Goal: Task Accomplishment & Management: Complete application form

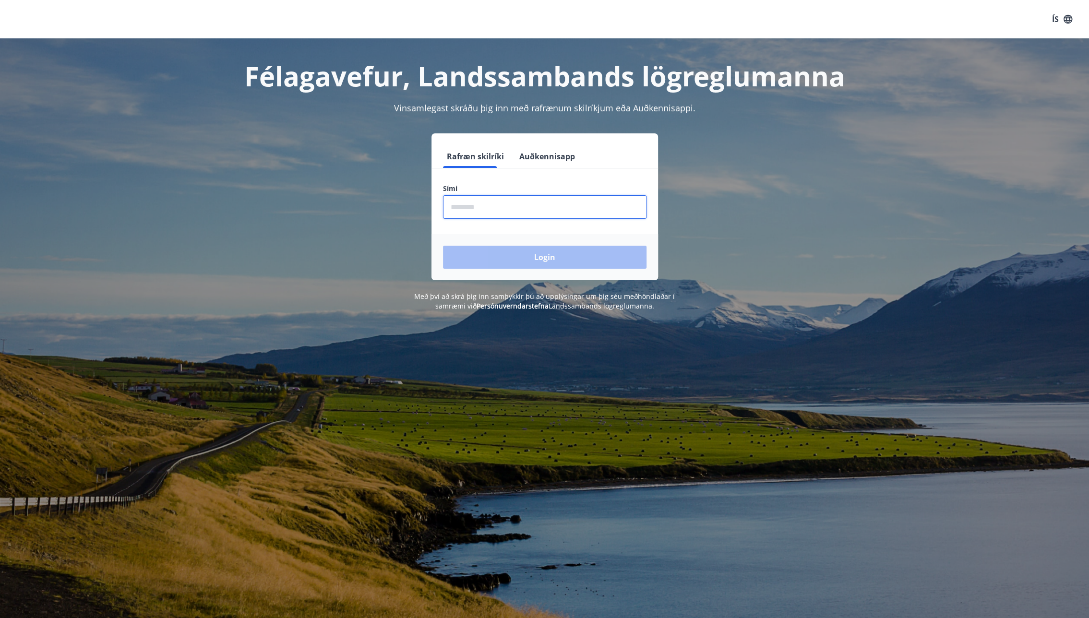
click at [543, 207] on input "phone" at bounding box center [544, 207] width 203 height 24
type input "********"
click at [527, 258] on button "Login" at bounding box center [544, 257] width 203 height 23
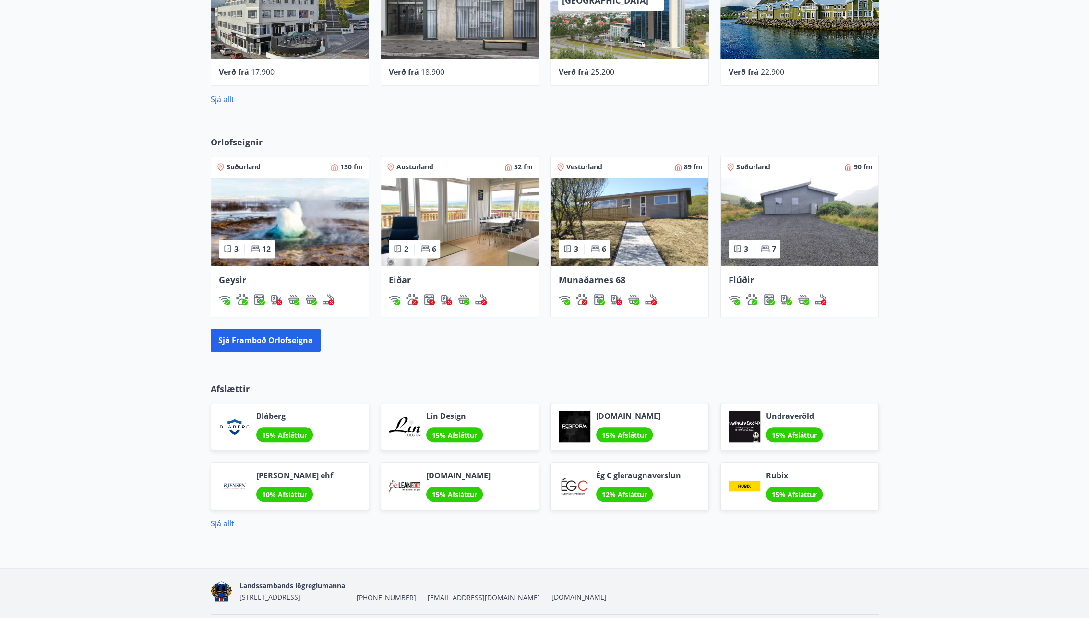
scroll to position [540, 0]
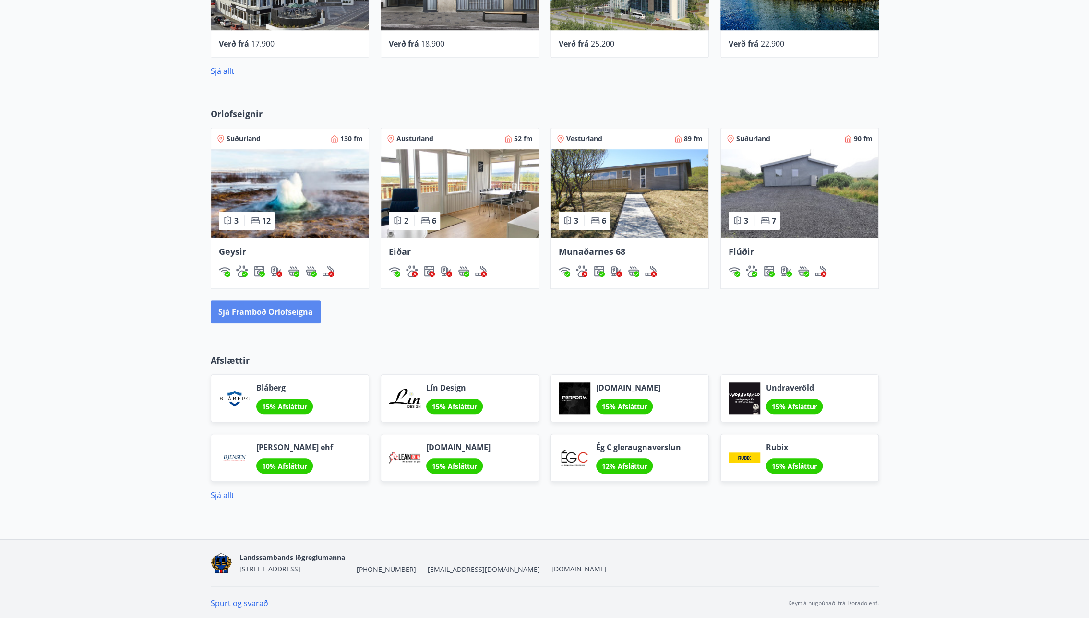
click at [273, 311] on button "Sjá framboð orlofseigna" at bounding box center [266, 311] width 110 height 23
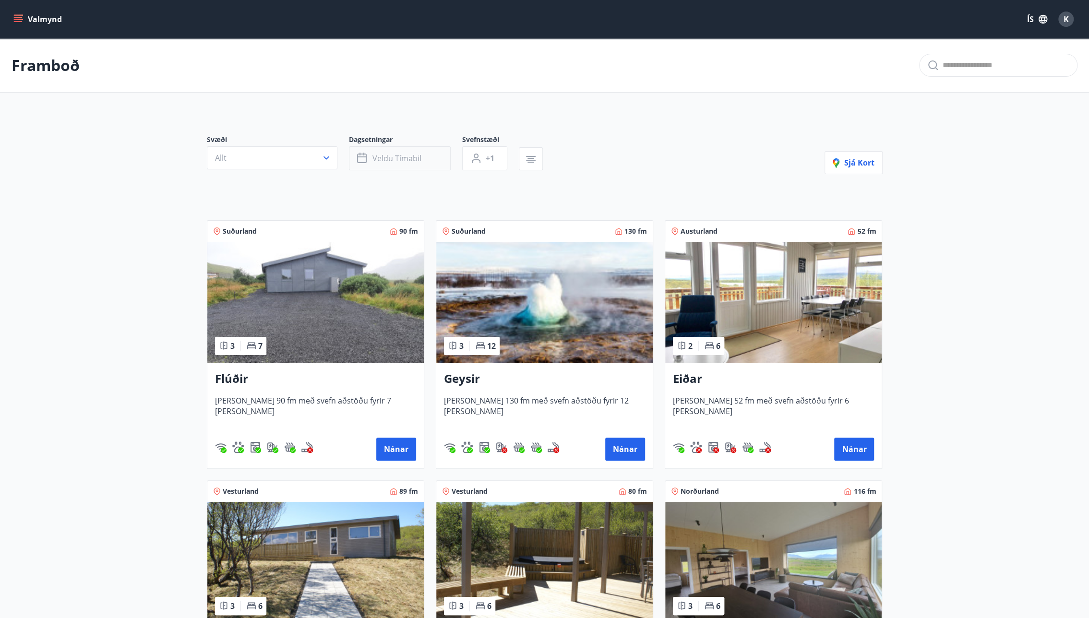
click at [393, 158] on span "Veldu tímabil" at bounding box center [396, 158] width 49 height 11
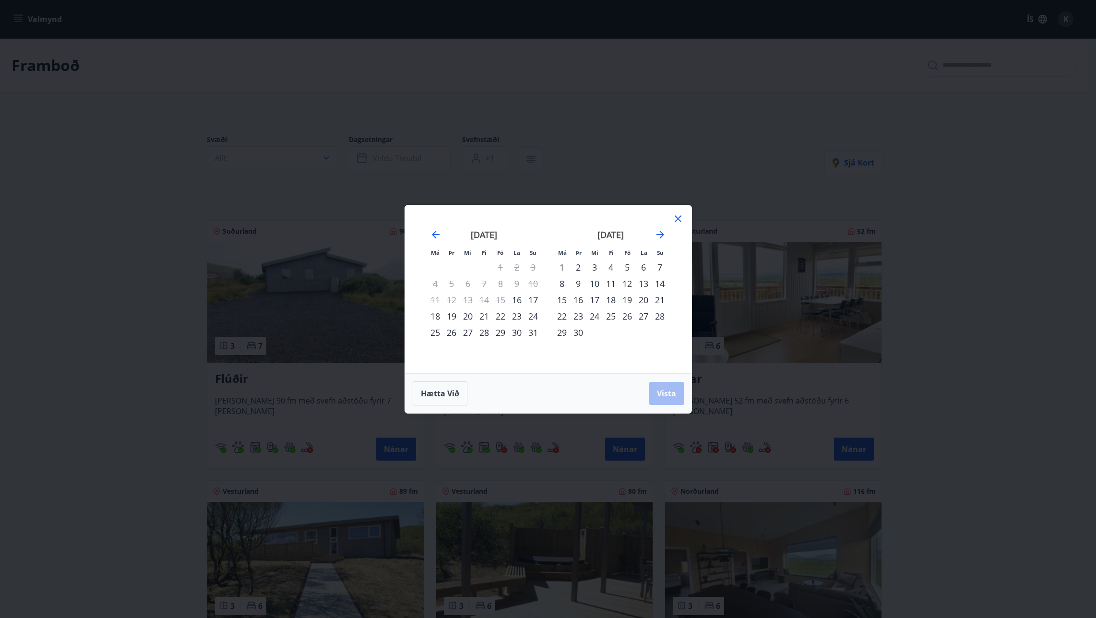
click at [534, 299] on div "17" at bounding box center [533, 300] width 16 height 16
click at [667, 393] on span "Vista" at bounding box center [666, 393] width 19 height 11
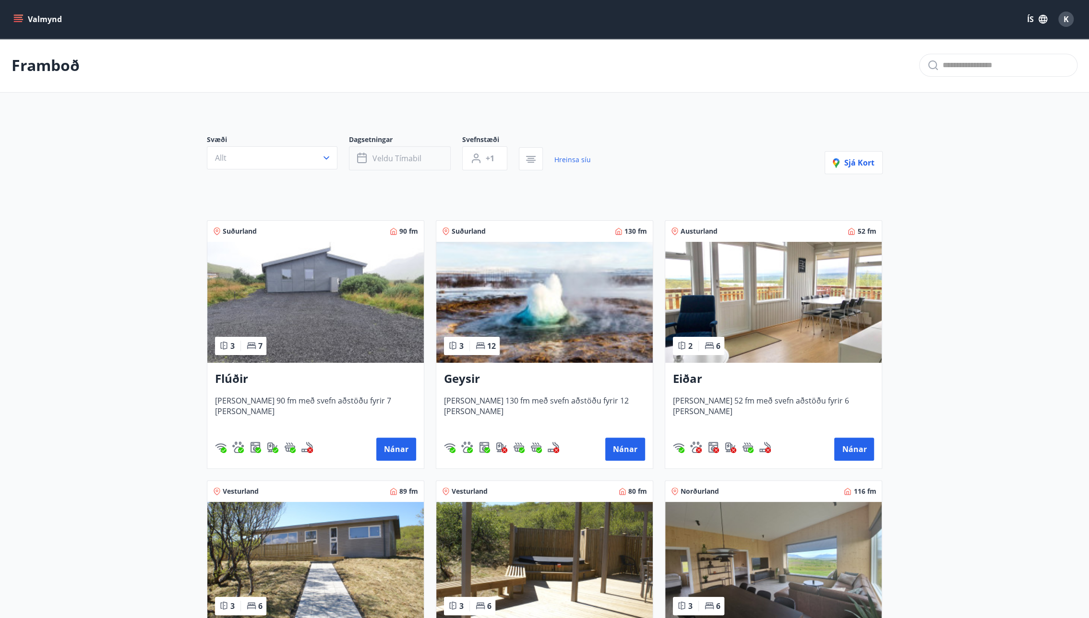
click at [417, 158] on span "Veldu tímabil" at bounding box center [396, 158] width 49 height 11
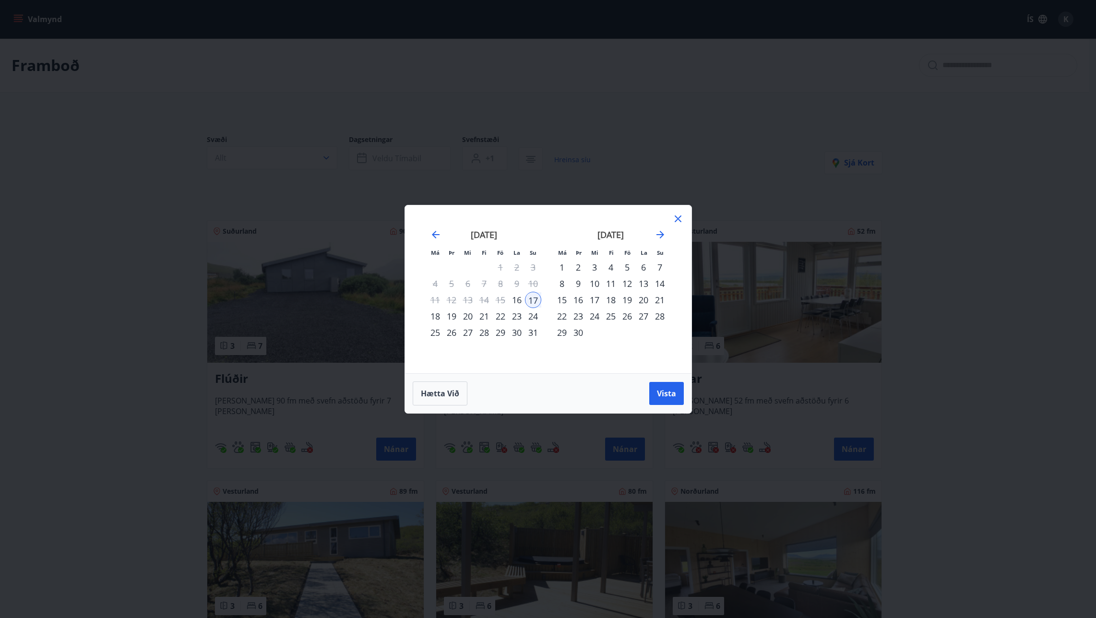
click at [435, 314] on div "18" at bounding box center [435, 316] width 16 height 16
click at [663, 393] on span "Vista" at bounding box center [666, 393] width 19 height 11
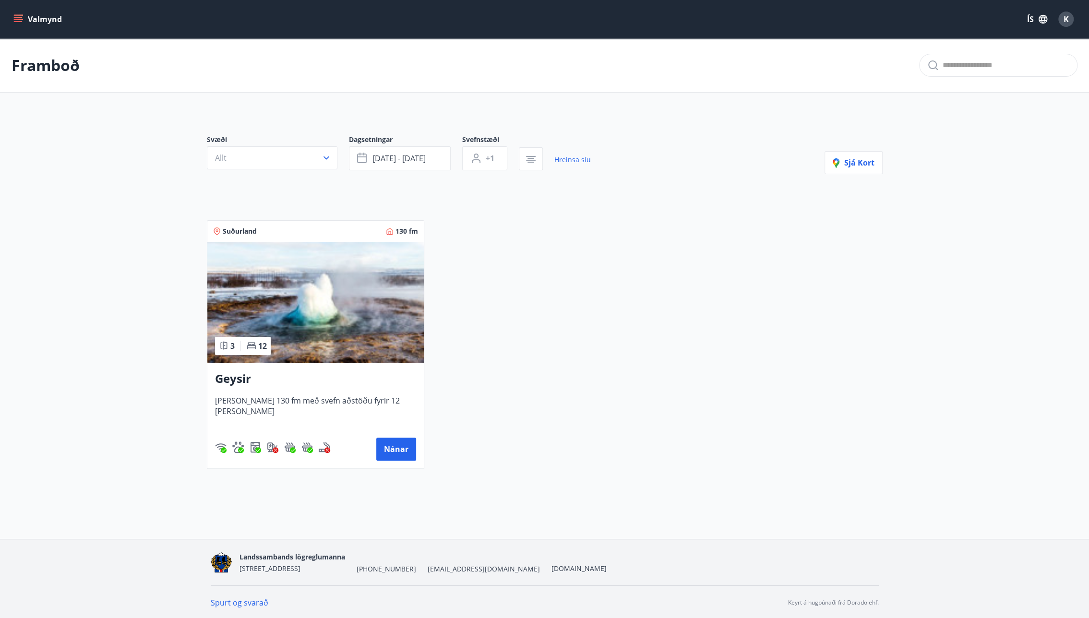
click at [17, 20] on icon "menu" at bounding box center [18, 19] width 10 height 10
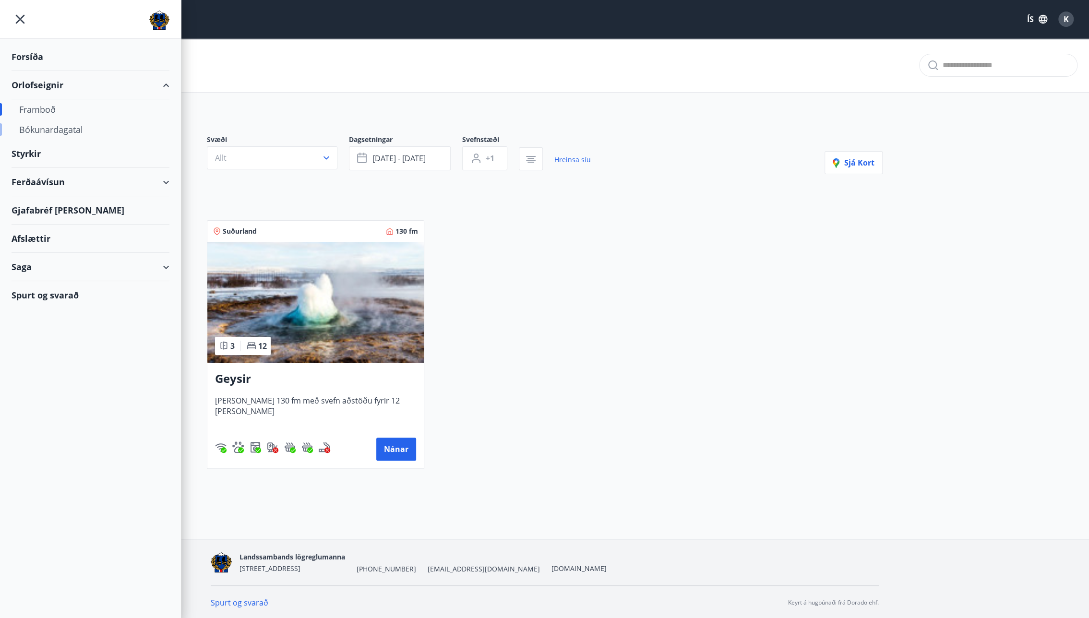
click at [51, 134] on div "Bókunardagatal" at bounding box center [90, 129] width 142 height 20
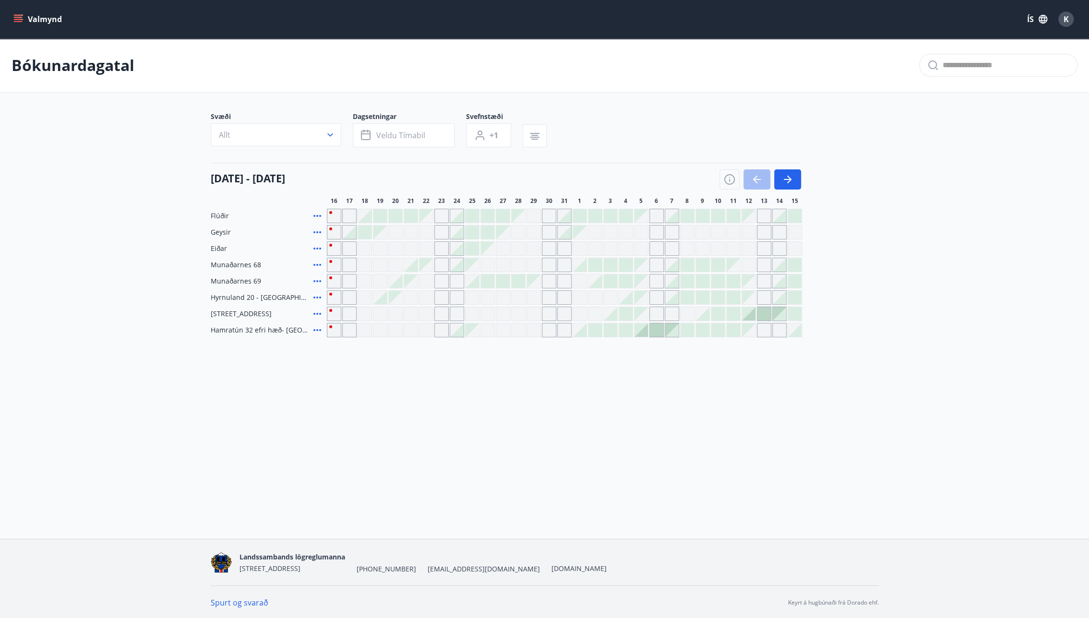
click at [420, 286] on div "Gráir dagar eru ekki bókanlegir" at bounding box center [426, 281] width 14 height 14
click at [393, 285] on div at bounding box center [395, 280] width 13 height 13
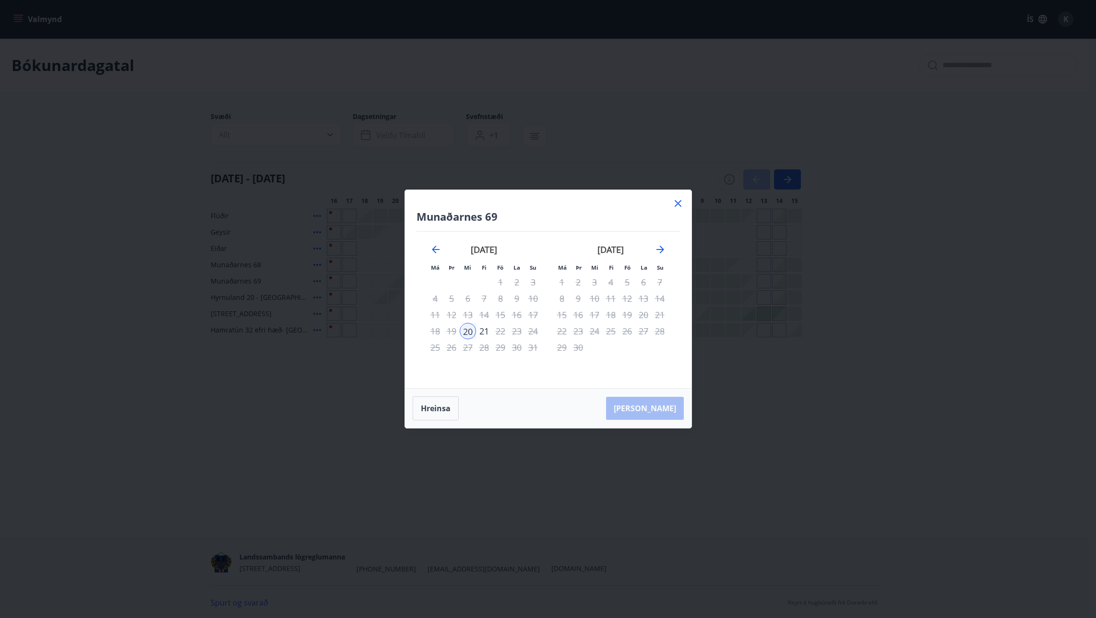
click at [681, 206] on icon at bounding box center [678, 204] width 12 height 12
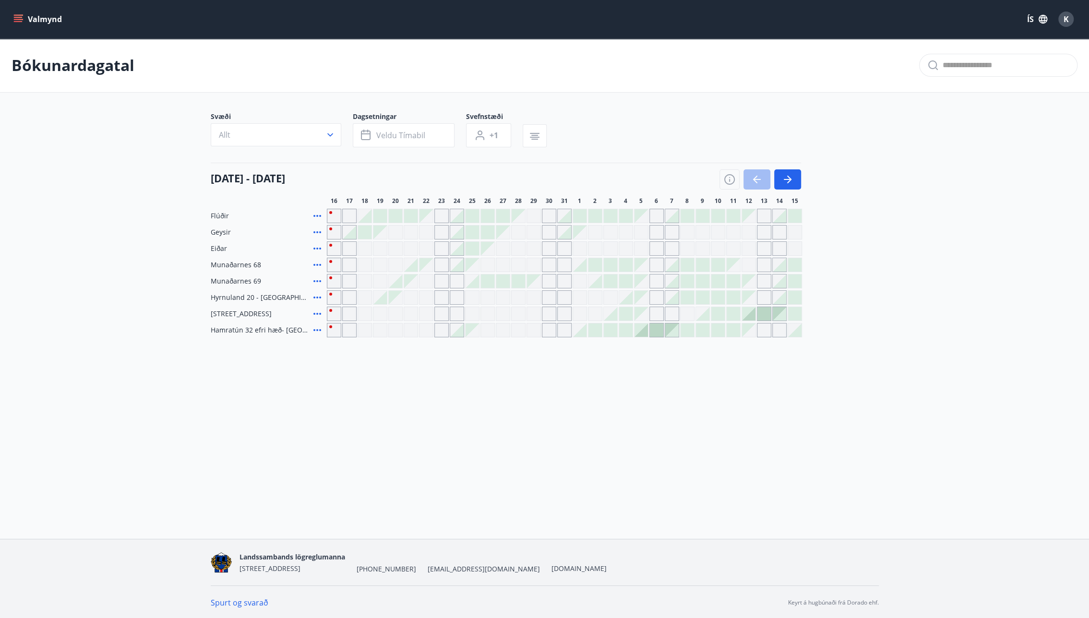
click at [352, 334] on div "Gráir dagar eru ekki bókanlegir" at bounding box center [349, 330] width 14 height 14
click at [361, 325] on div "Gráir dagar eru ekki bókanlegir" at bounding box center [364, 330] width 14 height 14
click at [1072, 17] on div "K" at bounding box center [1065, 19] width 15 height 15
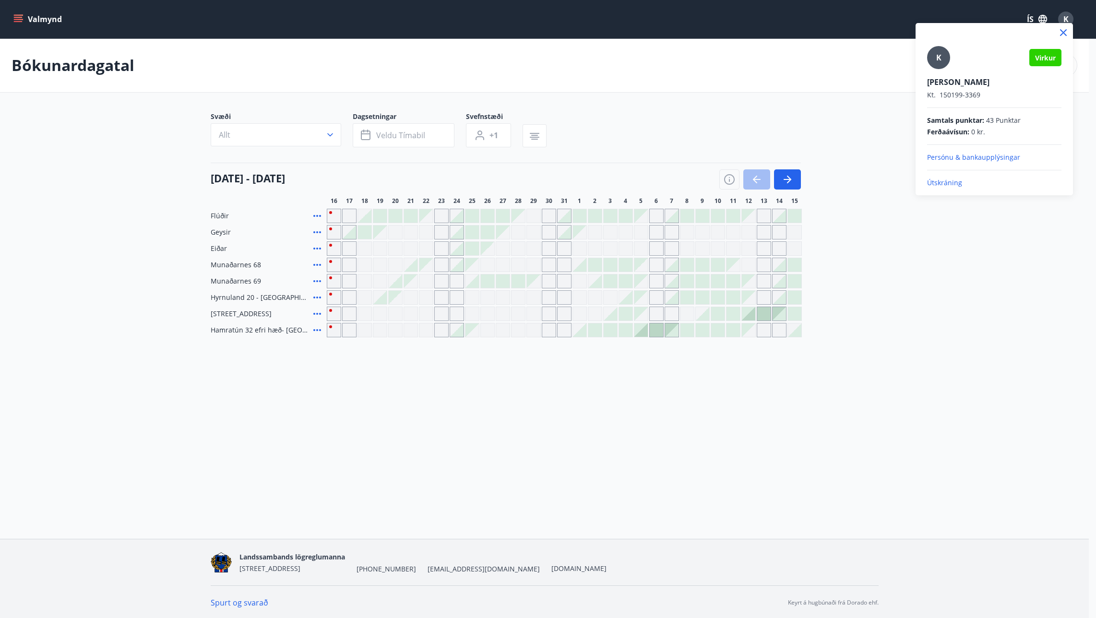
click at [789, 180] on div at bounding box center [548, 309] width 1096 height 618
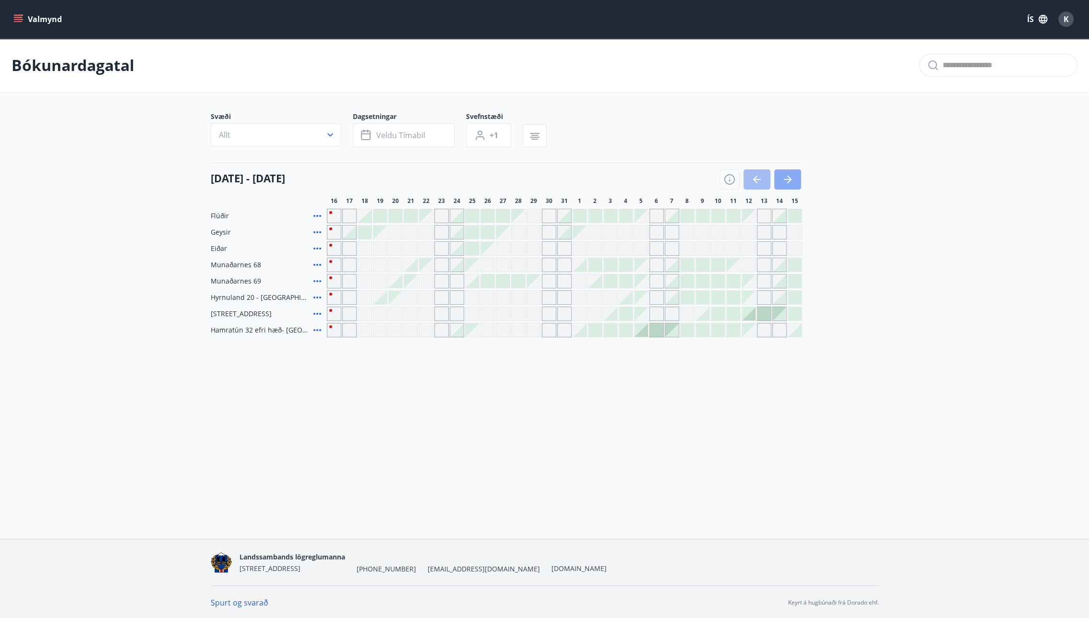
click at [781, 185] on icon "button" at bounding box center [787, 180] width 12 height 12
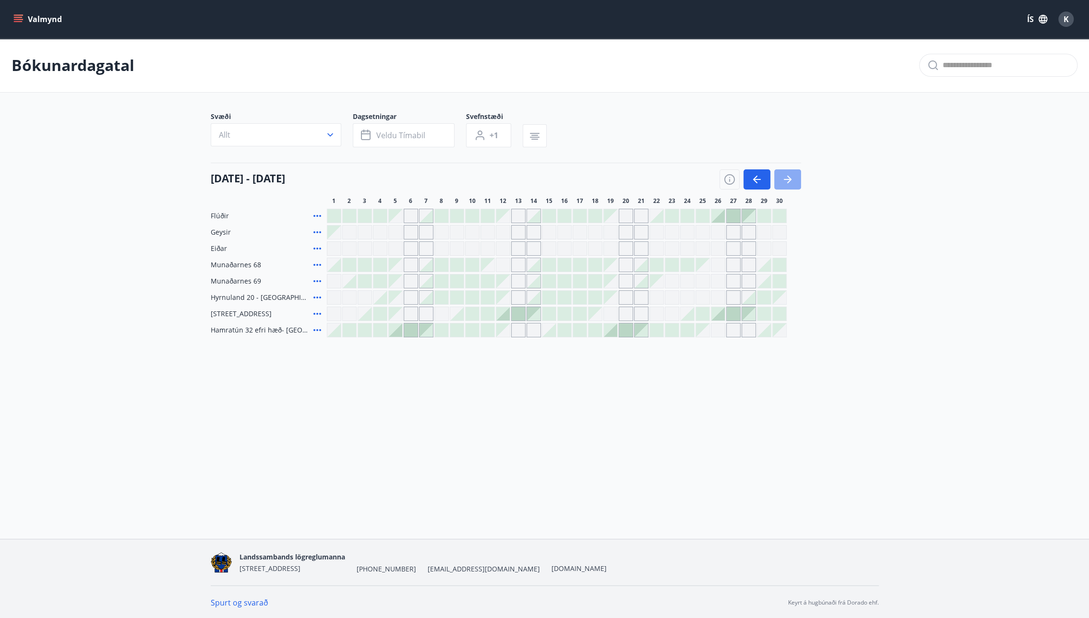
click at [781, 185] on icon "button" at bounding box center [787, 180] width 12 height 12
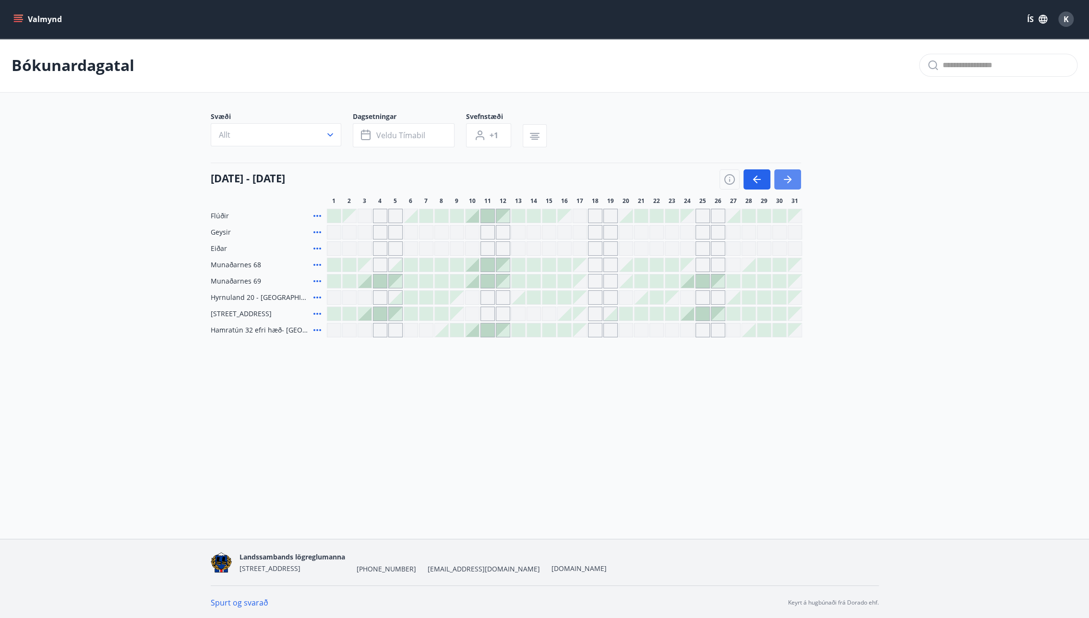
click at [781, 185] on icon "button" at bounding box center [787, 180] width 12 height 12
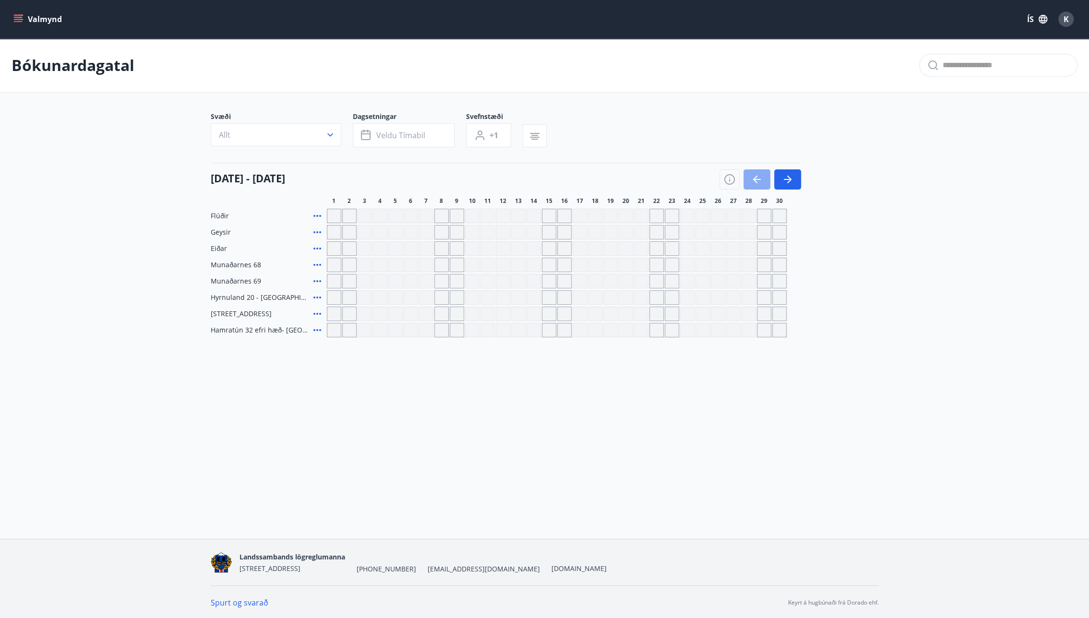
click at [760, 184] on icon "button" at bounding box center [757, 180] width 12 height 12
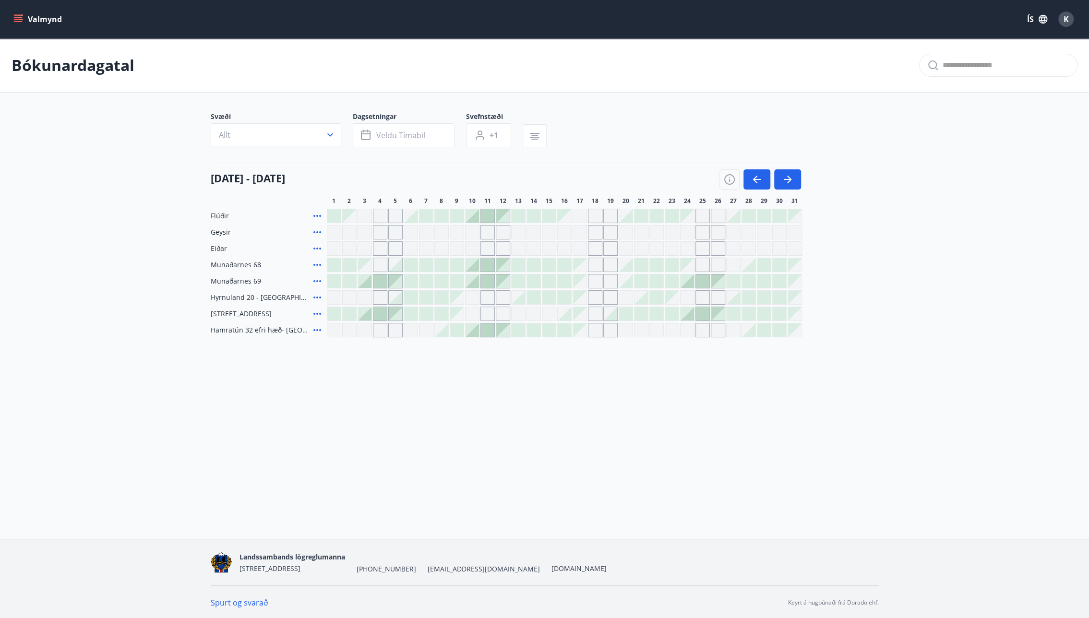
click at [37, 22] on button "Valmynd" at bounding box center [39, 19] width 54 height 17
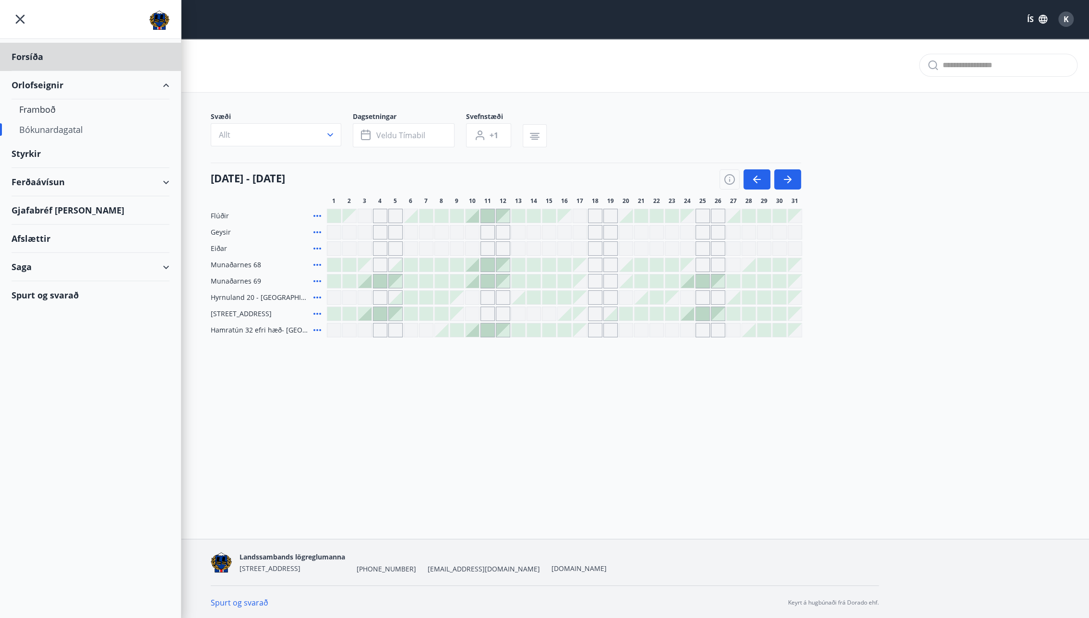
click at [31, 71] on div "Styrkir" at bounding box center [91, 57] width 158 height 28
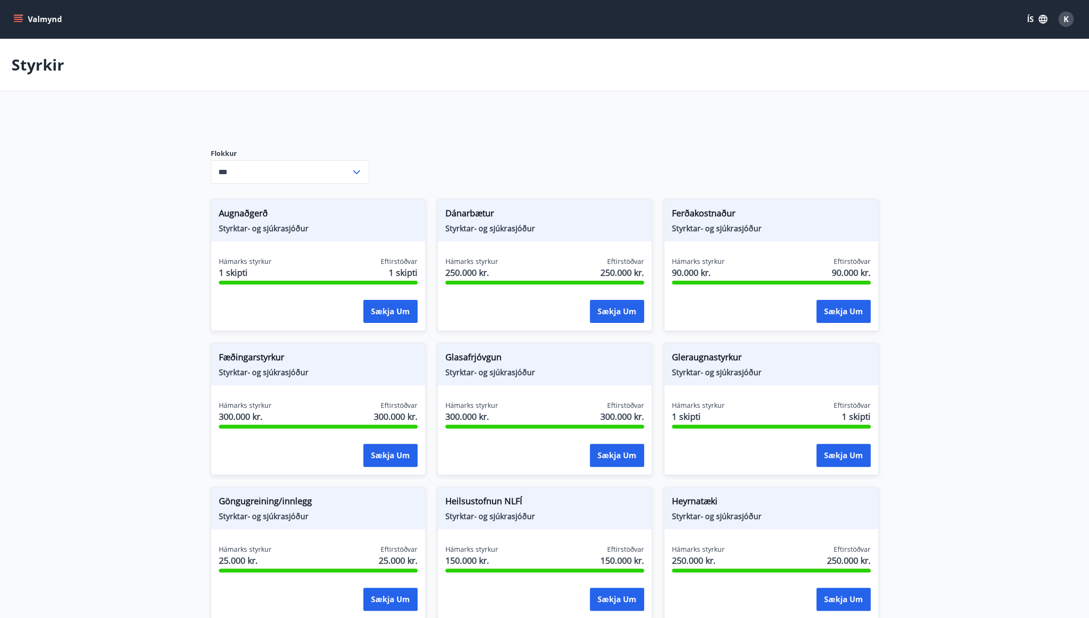
type input "***"
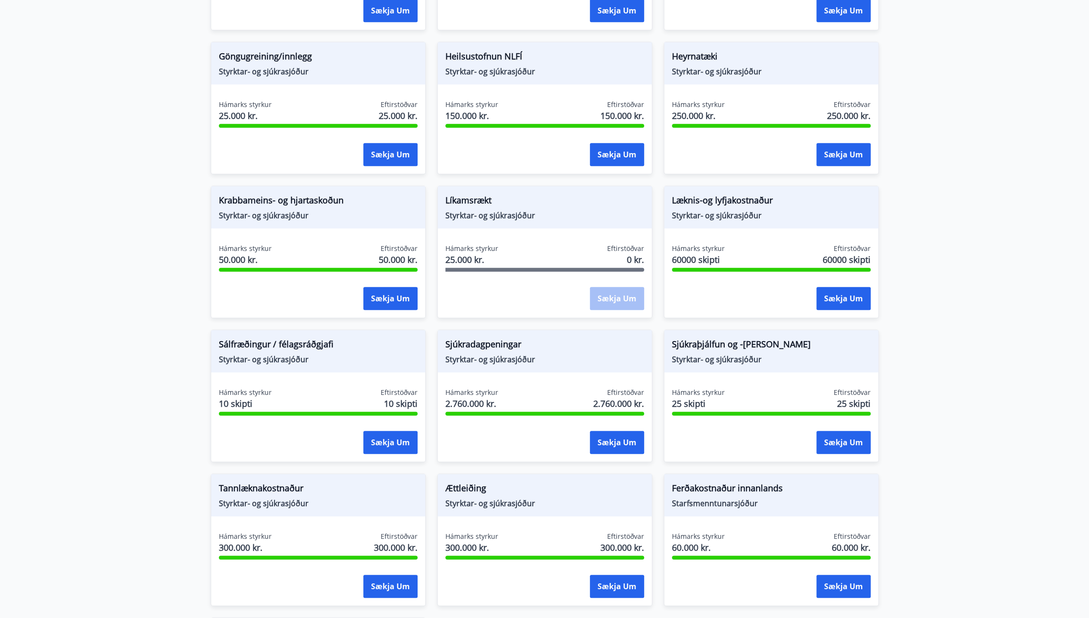
scroll to position [480, 0]
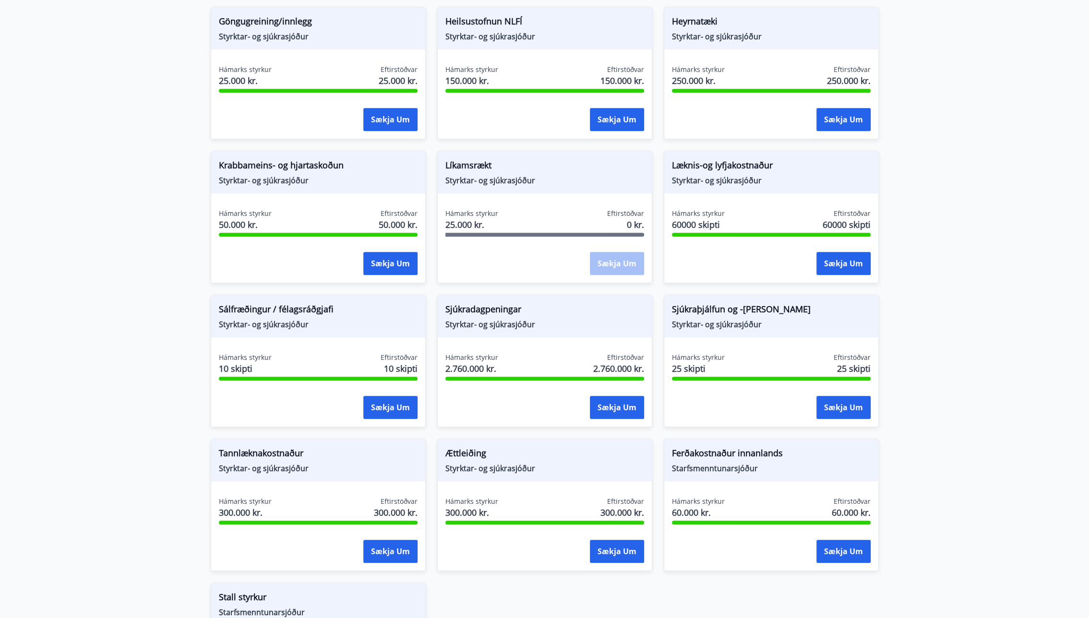
click at [302, 331] on div "Sálfræðingur / félagsráðgjafi Styrktar- og sjúkrasjóður" at bounding box center [318, 316] width 214 height 42
click at [300, 319] on span "Styrktar- og sjúkrasjóður" at bounding box center [318, 324] width 199 height 11
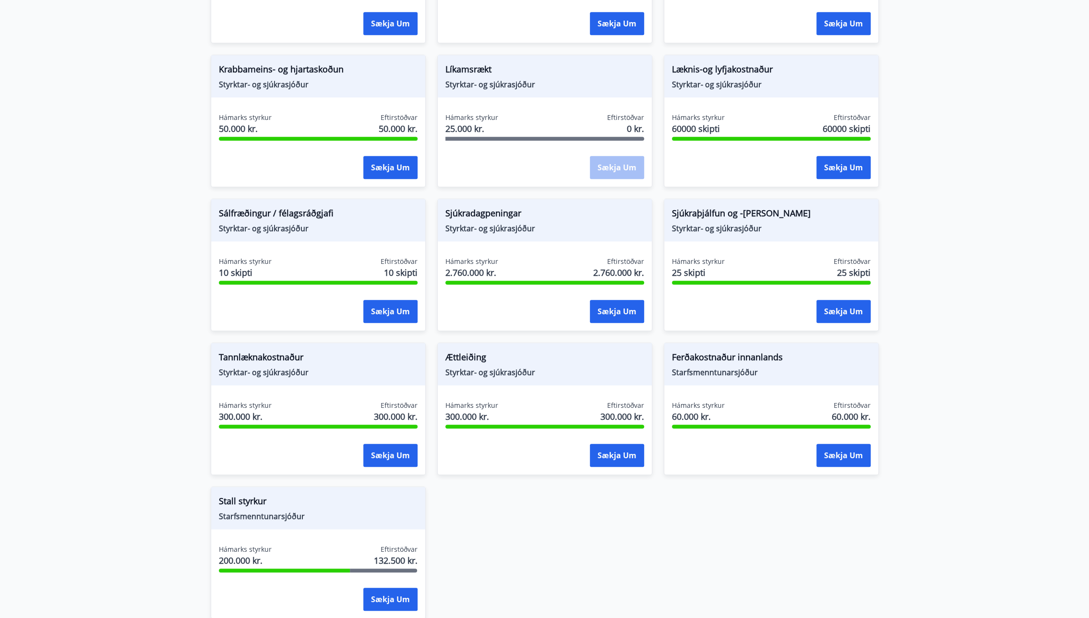
scroll to position [666, 0]
